Goal: Task Accomplishment & Management: Manage account settings

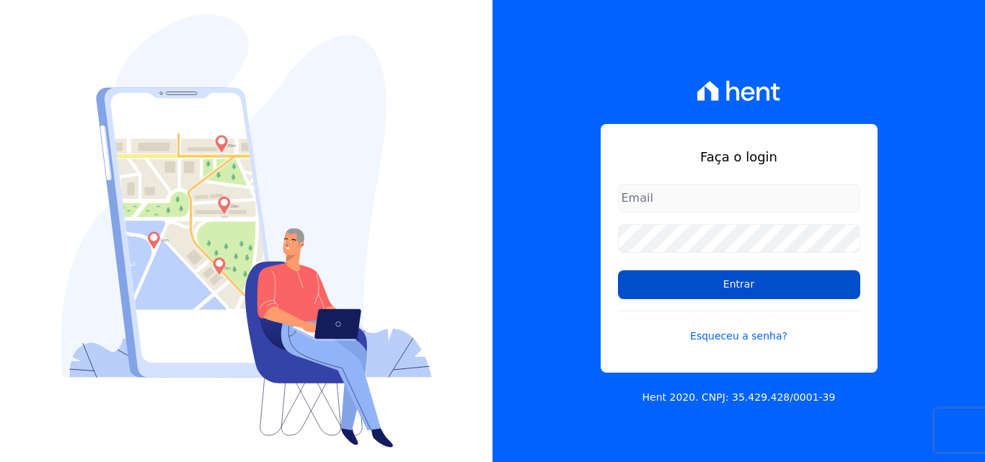
type input "[EMAIL_ADDRESS][DOMAIN_NAME]"
click at [708, 287] on input "Entrar" at bounding box center [739, 284] width 242 height 29
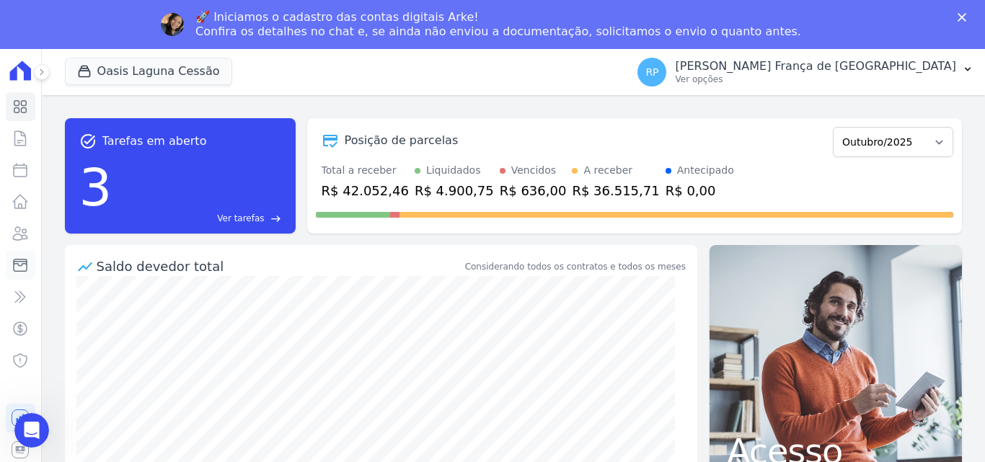
click at [17, 265] on icon at bounding box center [20, 265] width 17 height 17
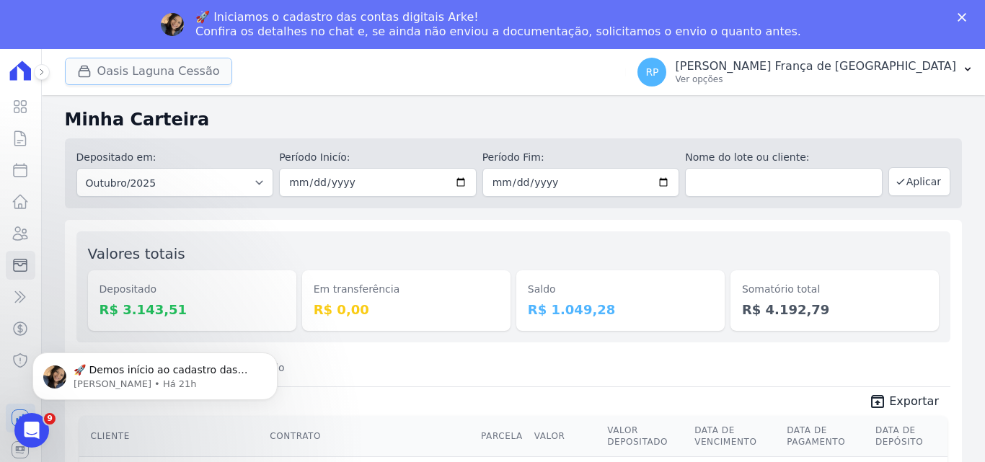
click at [174, 74] on button "Oasis Laguna Cessão" at bounding box center [148, 71] width 167 height 27
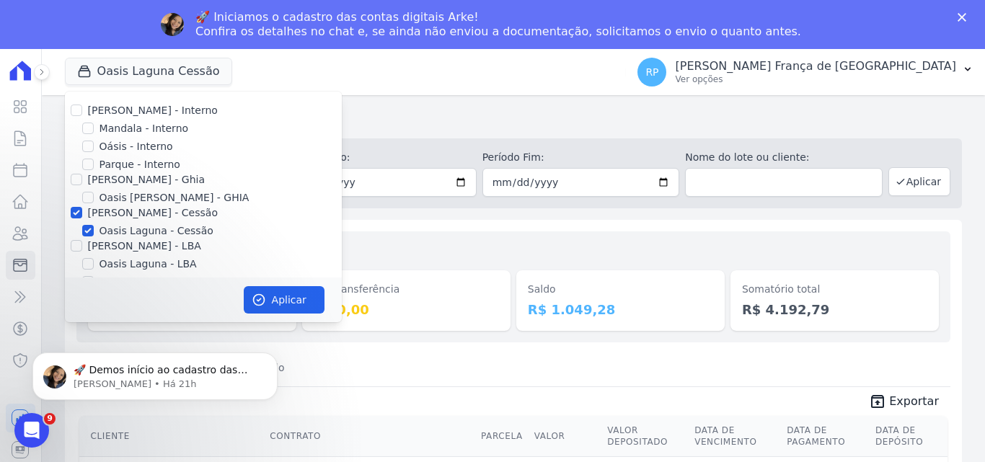
click at [968, 15] on div "Fechar" at bounding box center [965, 17] width 14 height 9
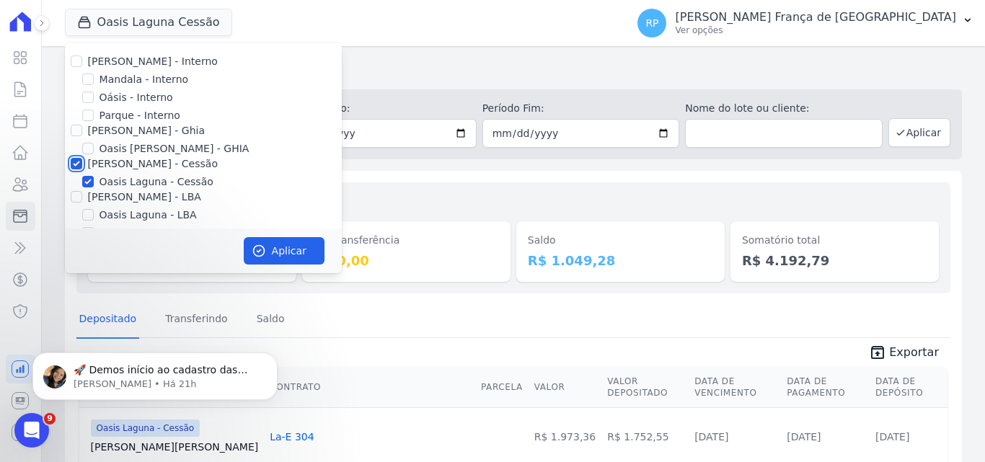
click at [76, 164] on input "Celina Guimaraes - Cessão" at bounding box center [77, 164] width 12 height 12
checkbox input "false"
click at [85, 100] on input "Oásis - Interno" at bounding box center [88, 98] width 12 height 12
checkbox input "true"
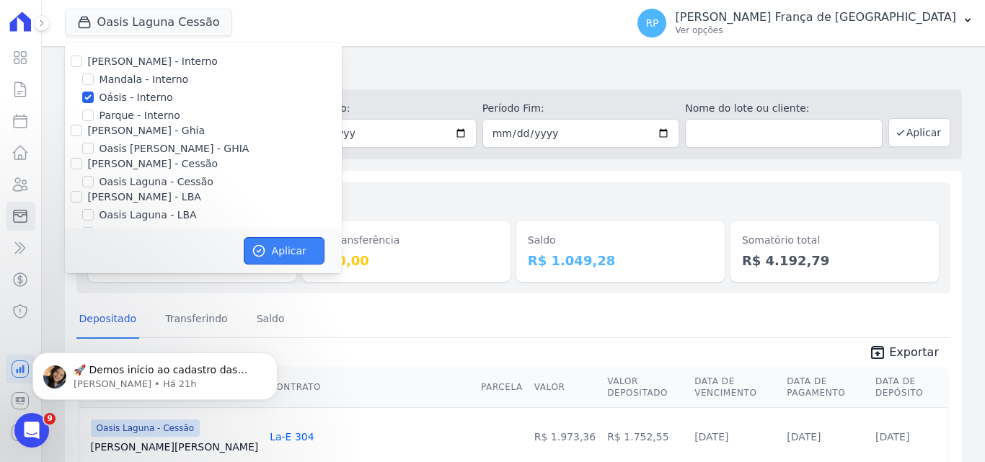
click at [281, 244] on button "Aplicar" at bounding box center [284, 250] width 81 height 27
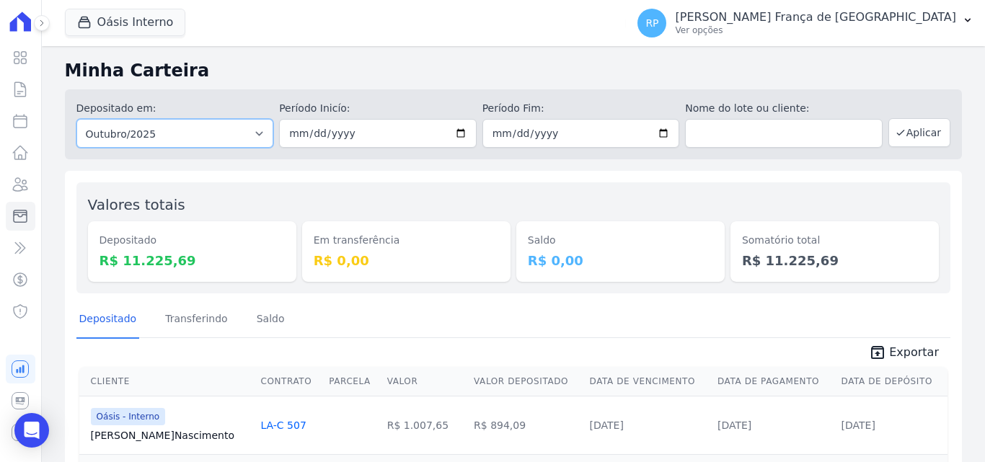
click at [224, 133] on select "Todos os meses Janeiro/2015 Fevereiro/2015 Março/2015 Abril/2015 Maio/2015 Junh…" at bounding box center [175, 133] width 198 height 29
select select "all"
click at [76, 119] on select "Todos os meses Janeiro/2015 Fevereiro/2015 Março/2015 Abril/2015 Maio/2015 Junh…" at bounding box center [175, 133] width 198 height 29
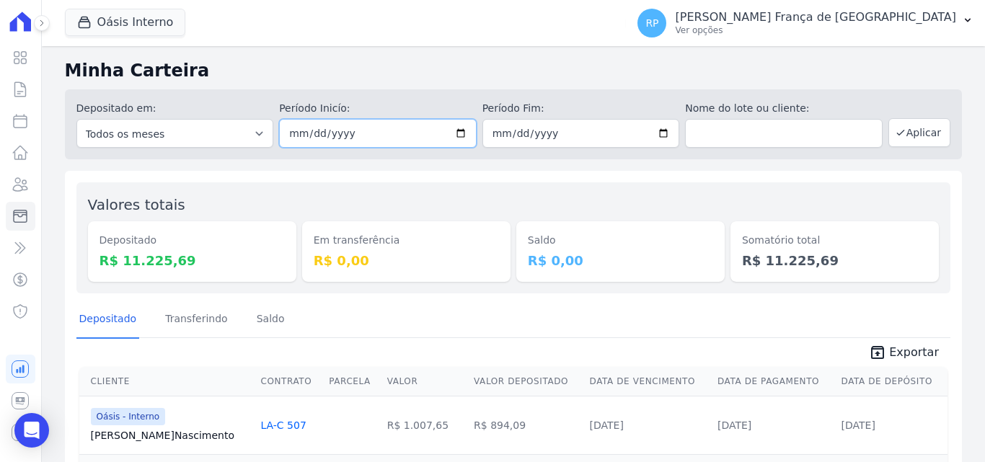
click at [455, 134] on input "date" at bounding box center [378, 133] width 198 height 29
type input "2025-10-08"
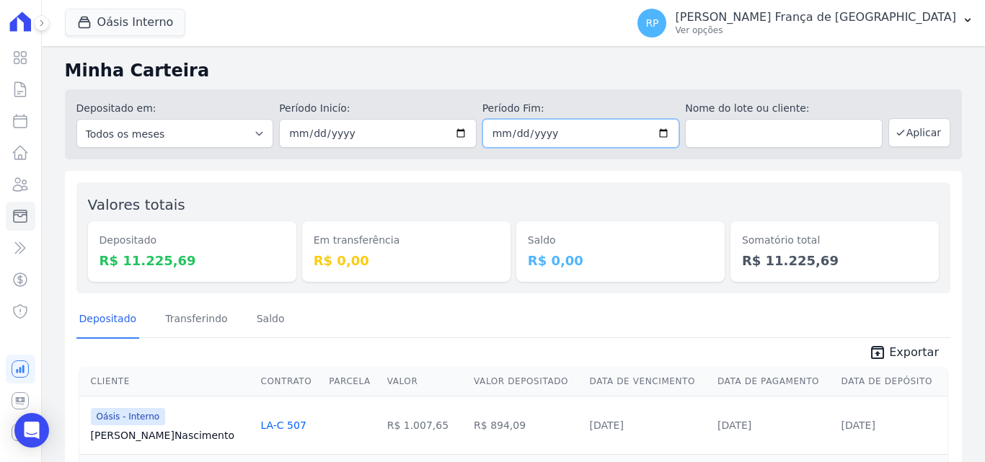
click at [659, 134] on input "date" at bounding box center [581, 133] width 198 height 29
type input "2025-10-08"
click at [899, 137] on button "Aplicar" at bounding box center [919, 132] width 62 height 29
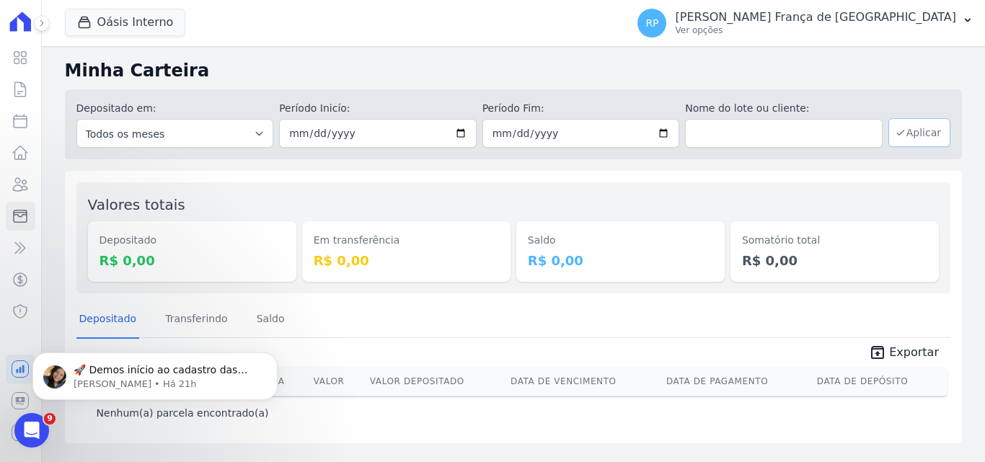
click at [906, 135] on icon "button" at bounding box center [901, 133] width 12 height 12
click at [128, 23] on button "Oásis Interno" at bounding box center [125, 22] width 121 height 27
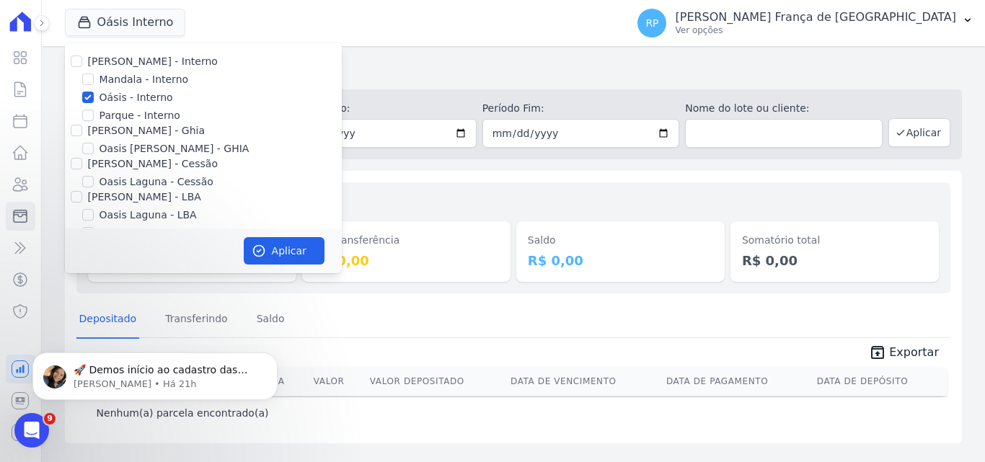
click at [94, 98] on div "Oásis - Interno" at bounding box center [203, 97] width 277 height 15
click at [87, 97] on input "Oásis - Interno" at bounding box center [88, 98] width 12 height 12
checkbox input "false"
click at [77, 131] on input "Celina Guimaraes - Ghia" at bounding box center [77, 131] width 12 height 12
checkbox input "true"
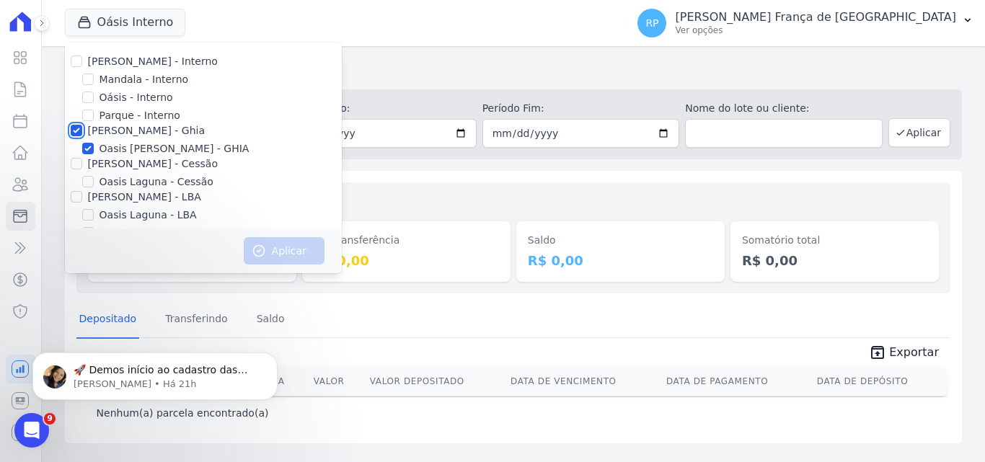
checkbox input "true"
click at [305, 255] on button "Aplicar" at bounding box center [284, 250] width 81 height 27
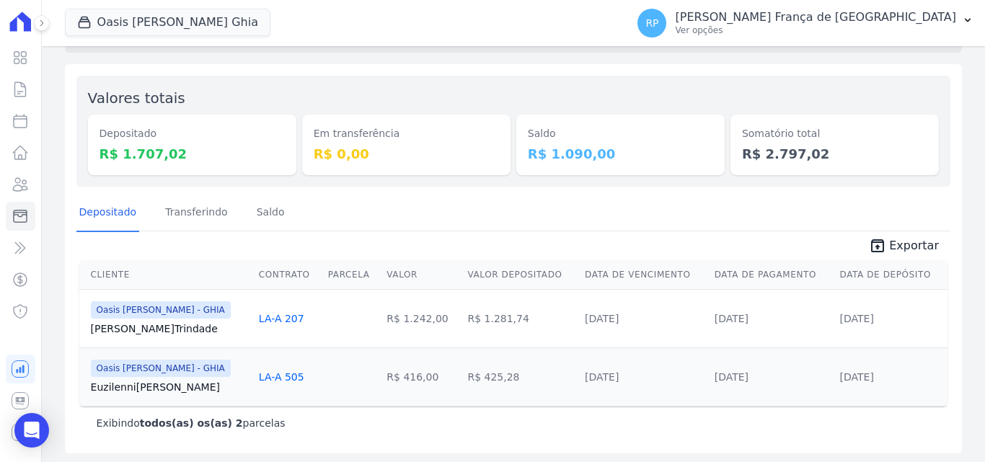
scroll to position [110, 0]
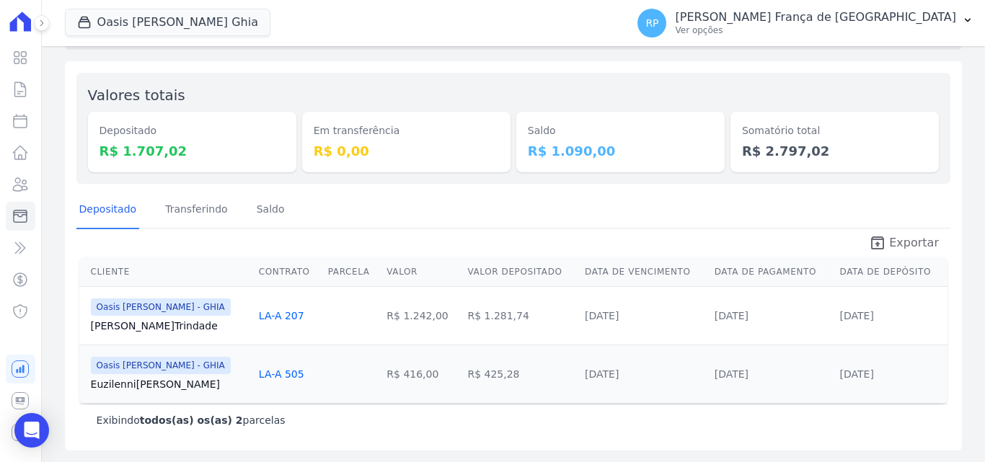
click at [905, 248] on span "Exportar" at bounding box center [914, 242] width 50 height 17
click at [148, 38] on div "Oasis Celina Guimaraes Ghia Celina Guimarães - Interno Mandala - Interno Oásis …" at bounding box center [343, 23] width 556 height 48
click at [137, 30] on button "Oasis Celina Guimaraes Ghia" at bounding box center [168, 22] width 206 height 27
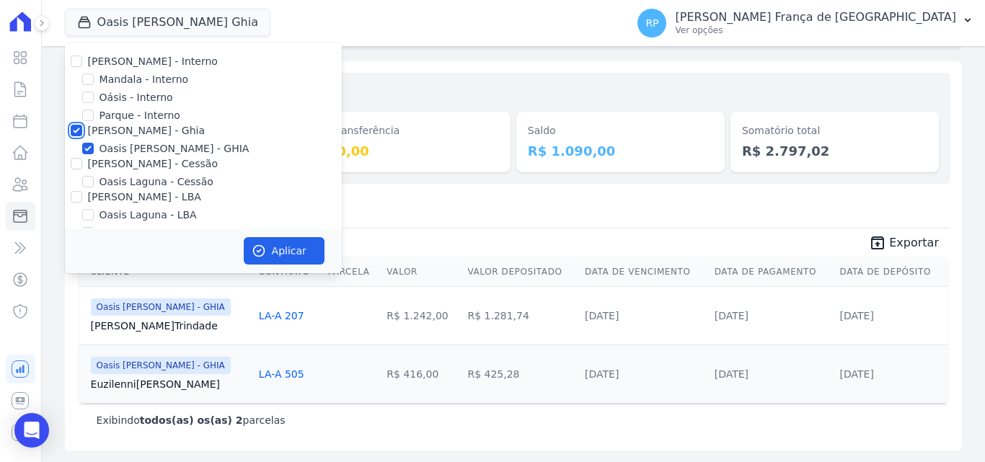
click at [75, 131] on input "Celina Guimaraes - Ghia" at bounding box center [77, 131] width 12 height 12
checkbox input "false"
click at [76, 166] on input "Celina Guimaraes - Cessão" at bounding box center [77, 164] width 12 height 12
checkbox input "true"
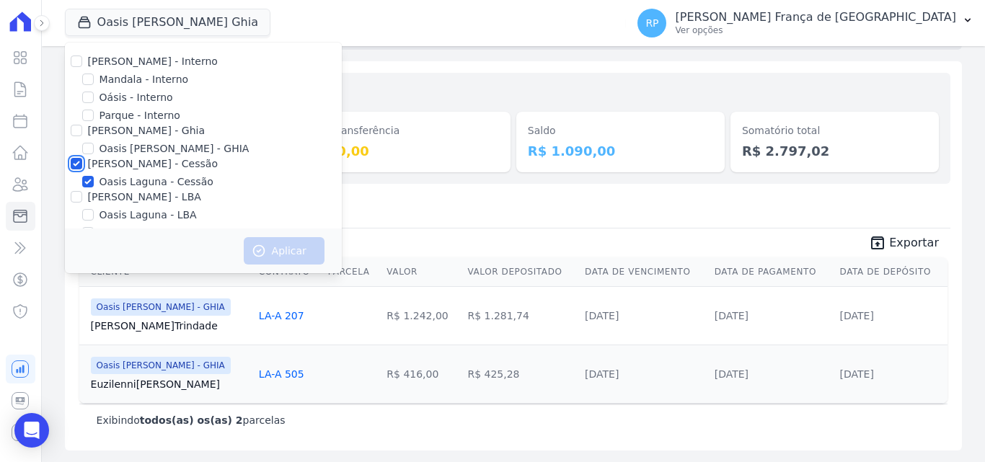
checkbox input "true"
click at [270, 253] on button "Aplicar" at bounding box center [284, 250] width 81 height 27
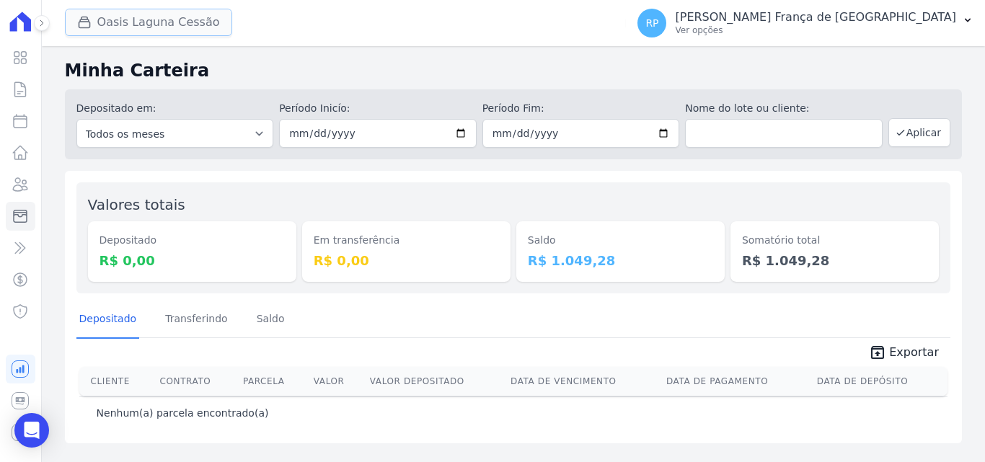
click at [108, 27] on button "Oasis Laguna Cessão" at bounding box center [148, 22] width 167 height 27
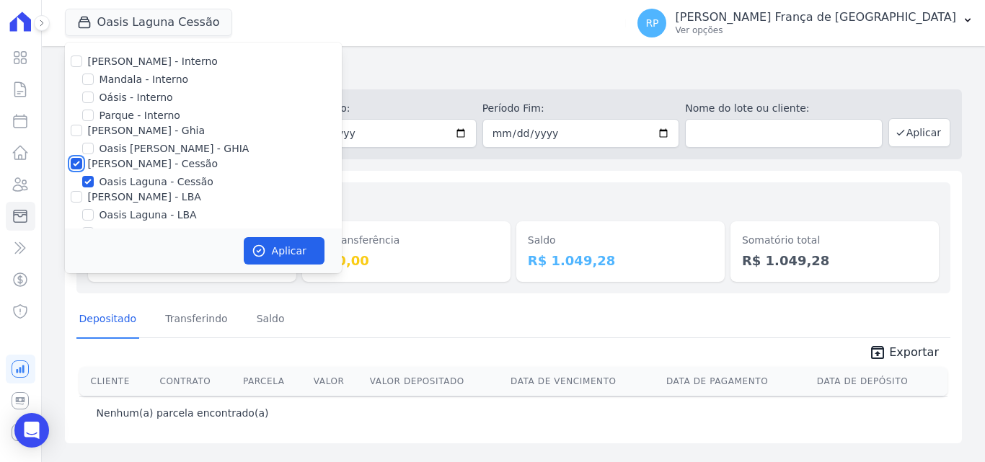
click at [76, 164] on input "Celina Guimaraes - Cessão" at bounding box center [77, 164] width 12 height 12
checkbox input "false"
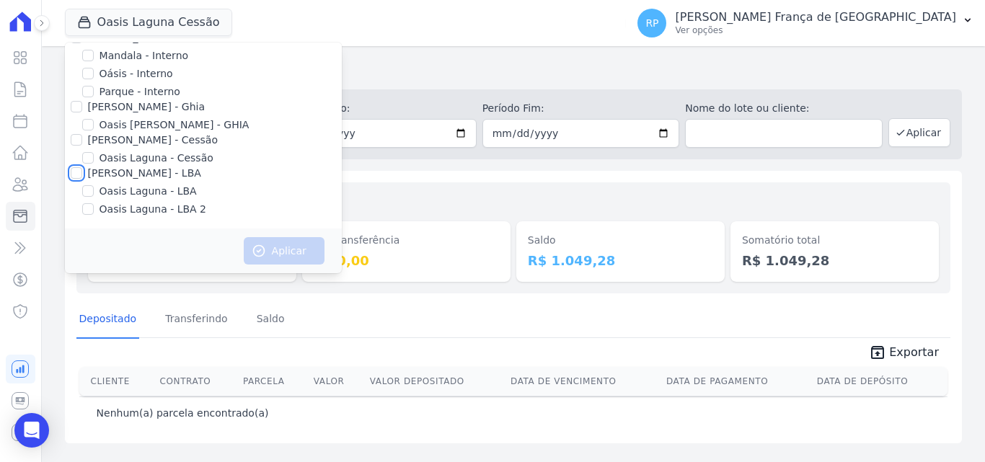
click at [78, 175] on input "Celina Guimaraes - LBA" at bounding box center [77, 173] width 12 height 12
checkbox input "true"
click at [270, 256] on button "Aplicar" at bounding box center [284, 250] width 81 height 27
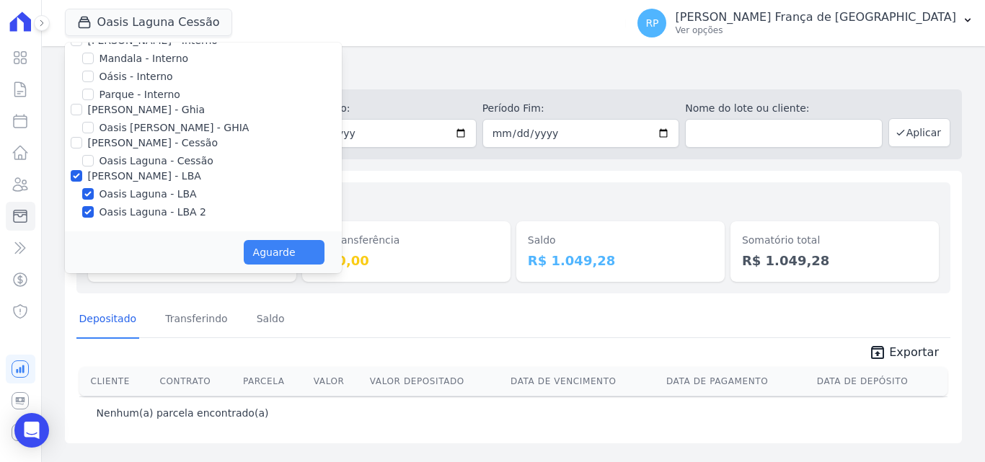
scroll to position [21, 0]
